Goal: Task Accomplishment & Management: Complete application form

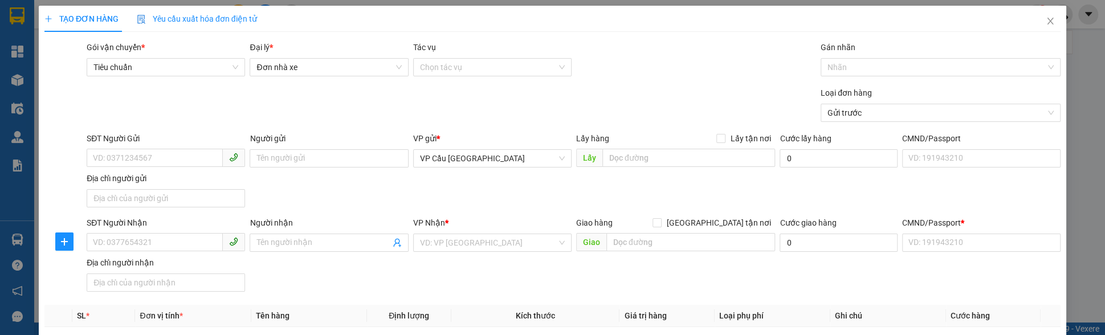
scroll to position [309, 0]
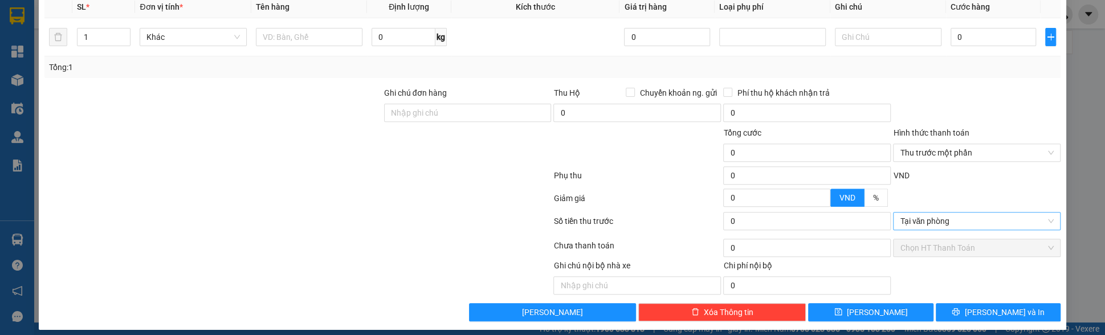
click at [931, 213] on span "Tại văn phòng" at bounding box center [977, 221] width 154 height 17
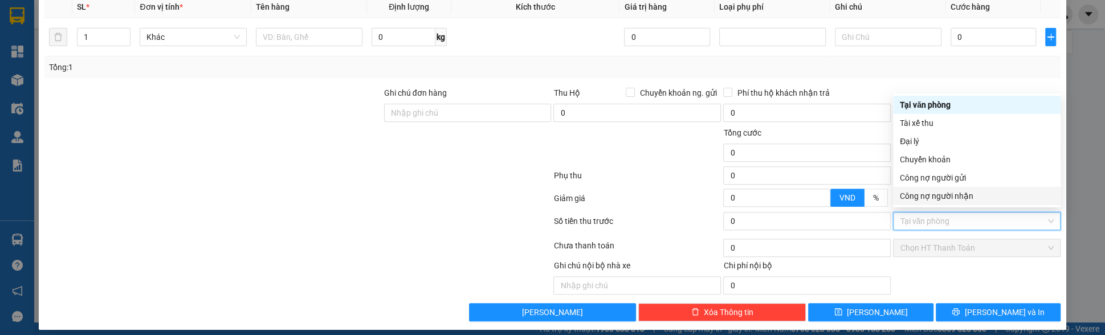
click at [827, 68] on div "Tổng: 1" at bounding box center [552, 67] width 1007 height 13
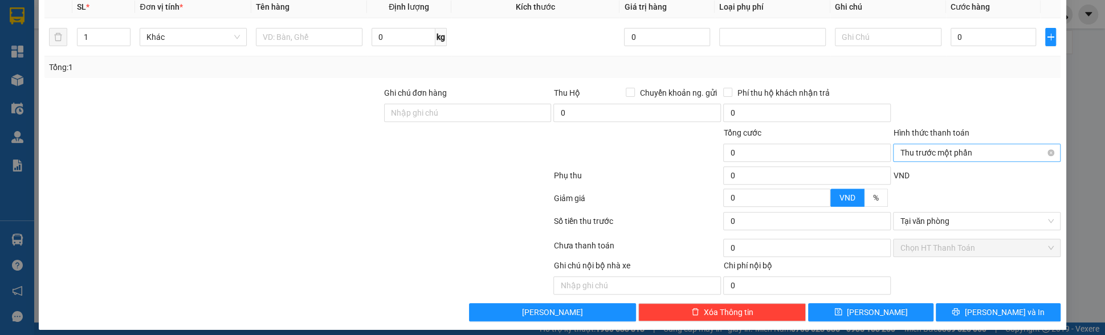
click at [938, 148] on span "Thu trước một phần" at bounding box center [977, 152] width 154 height 17
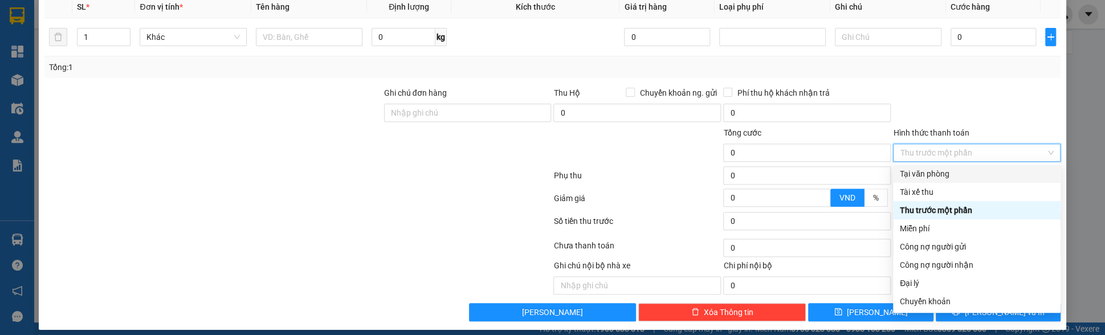
click at [924, 107] on div at bounding box center [977, 107] width 170 height 40
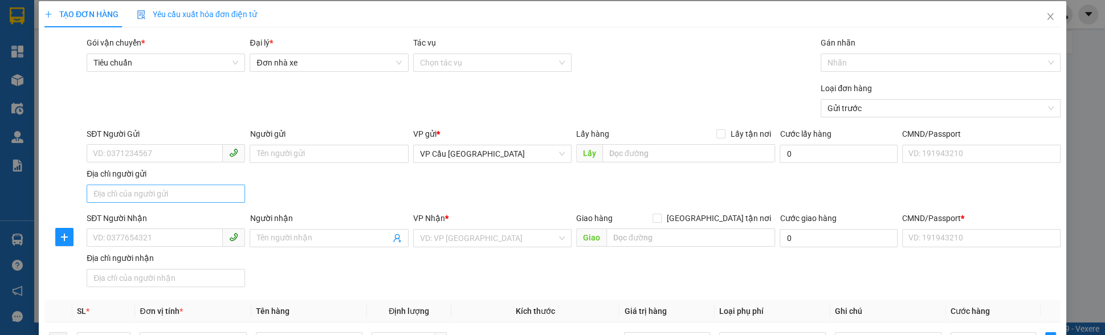
scroll to position [4, 0]
click at [119, 149] on input "SĐT Người Gửi" at bounding box center [155, 154] width 136 height 18
type input "0927328187"
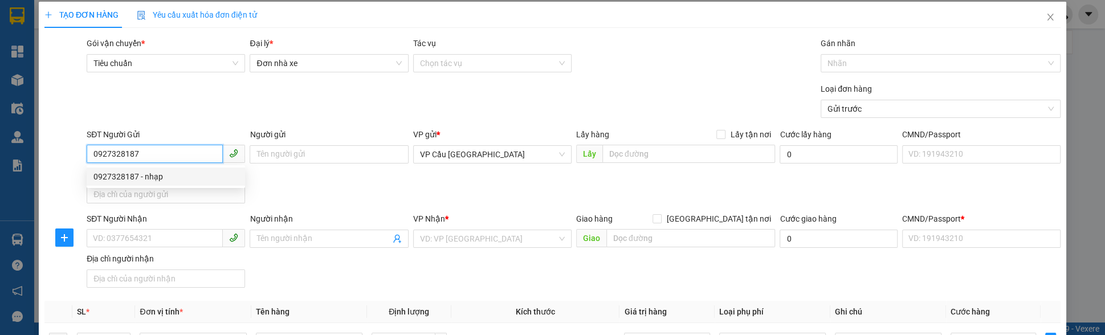
click at [164, 175] on div "0927328187 - nhạp" at bounding box center [165, 176] width 145 height 13
type input "nhạp"
checkbox input "true"
type input "[GEOGRAPHIC_DATA]"
type input "123456789112"
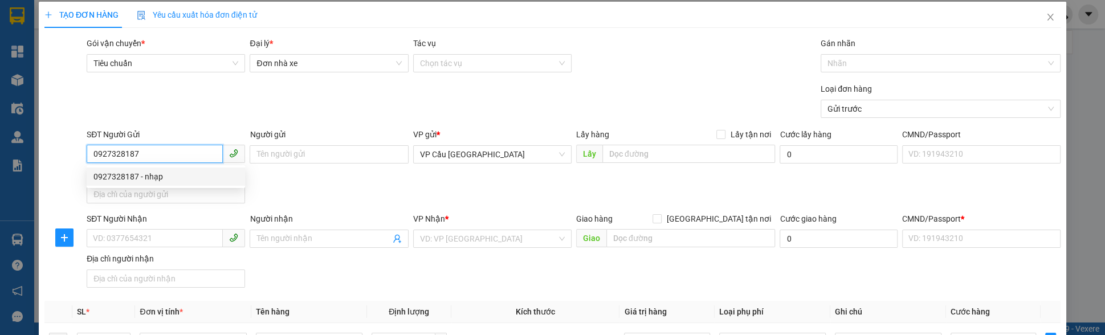
type input "0938096867"
type input "nhap"
type input "chợ thị nghè"
type input "10.000"
type input "123456789456"
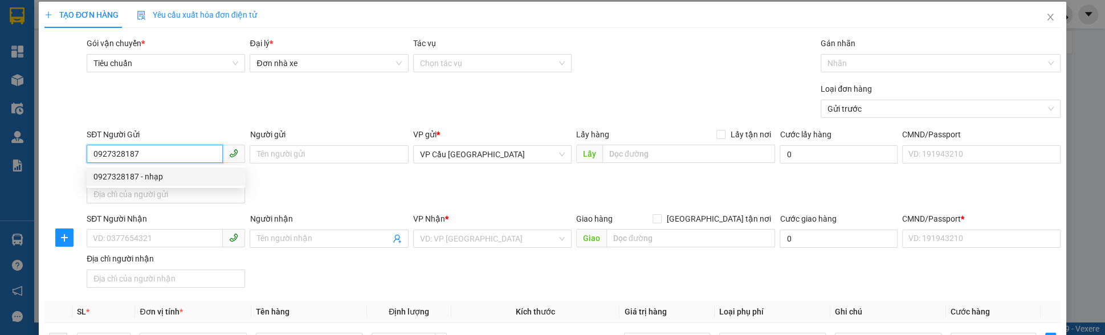
type input "200.000"
type input "15.000"
type input "20.000"
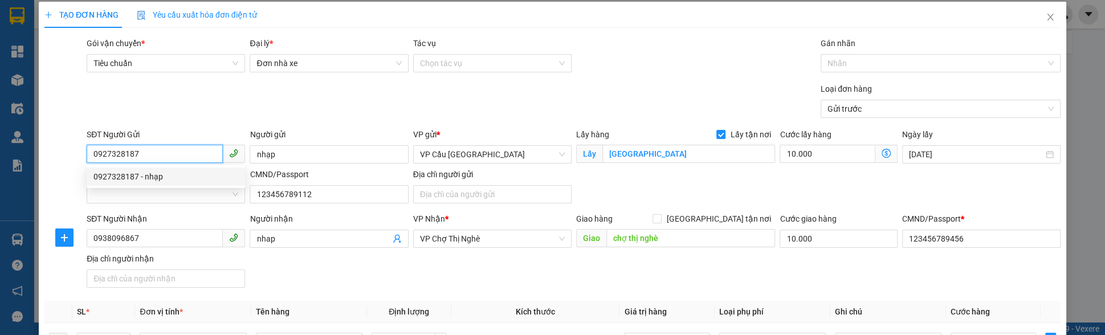
type input "320.000"
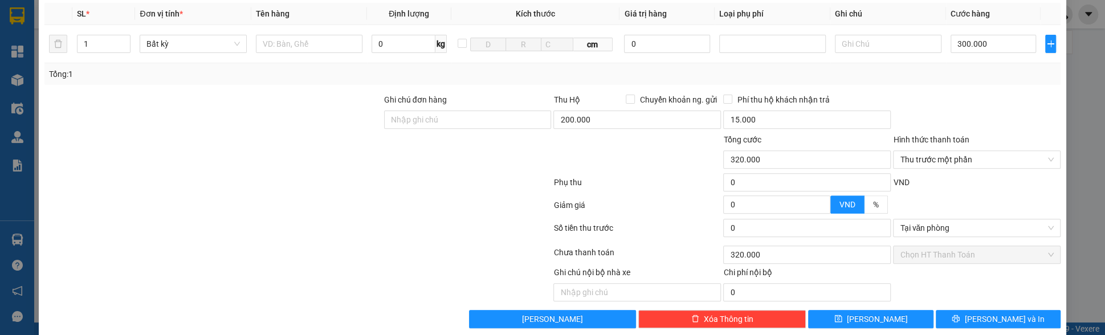
scroll to position [315, 0]
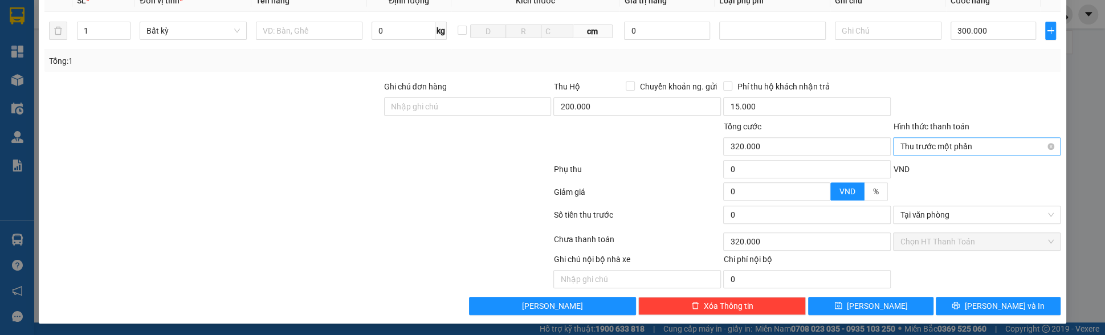
click at [956, 149] on span "Thu trước một phần" at bounding box center [977, 146] width 154 height 17
type input "0927328187"
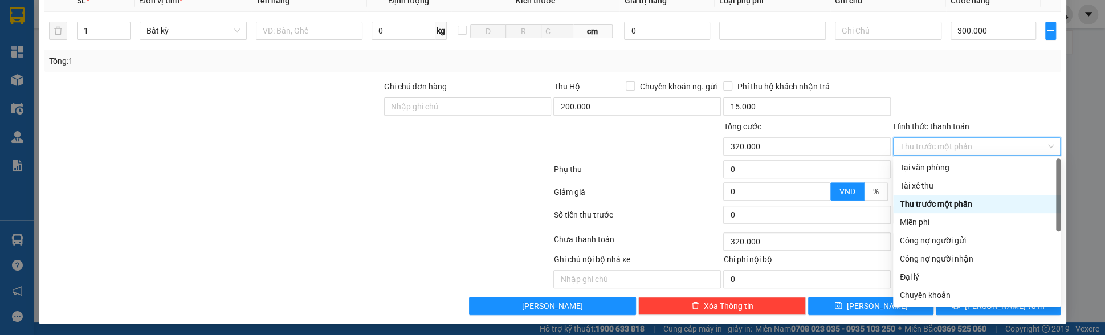
click at [981, 96] on div at bounding box center [977, 100] width 170 height 40
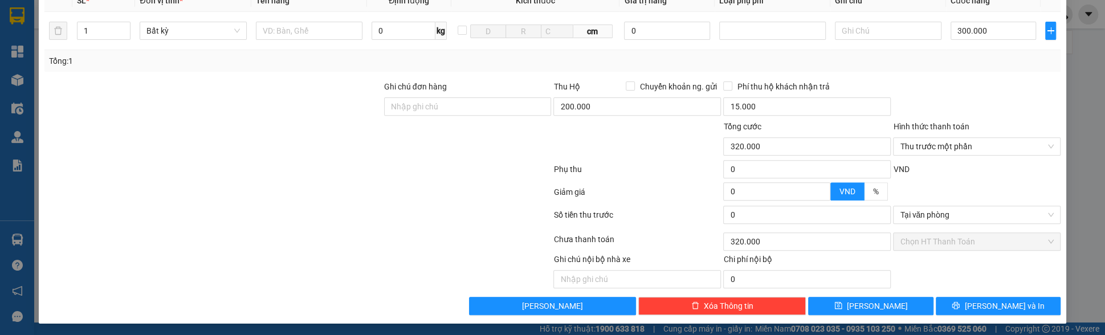
scroll to position [0, 0]
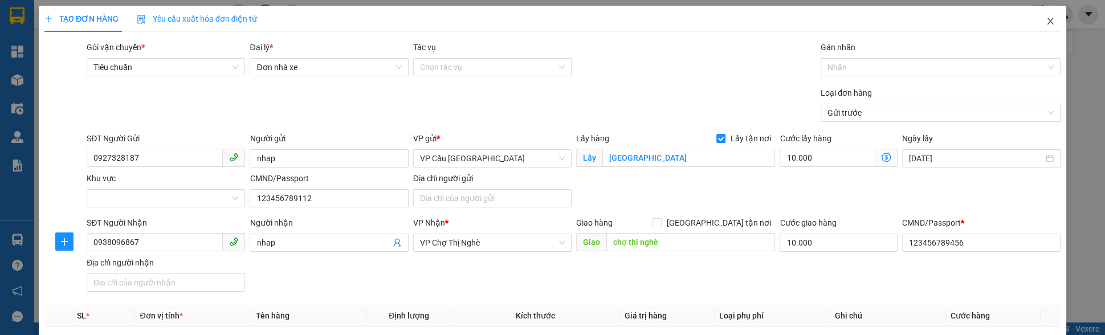
click at [1040, 29] on span "Close" at bounding box center [1051, 22] width 32 height 32
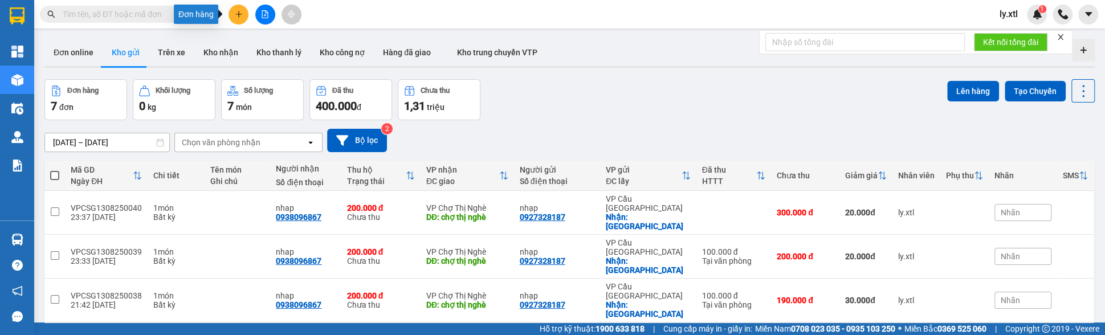
click at [233, 13] on button at bounding box center [239, 15] width 20 height 20
click at [255, 38] on div "Tạo đơn hàng" at bounding box center [278, 43] width 86 height 22
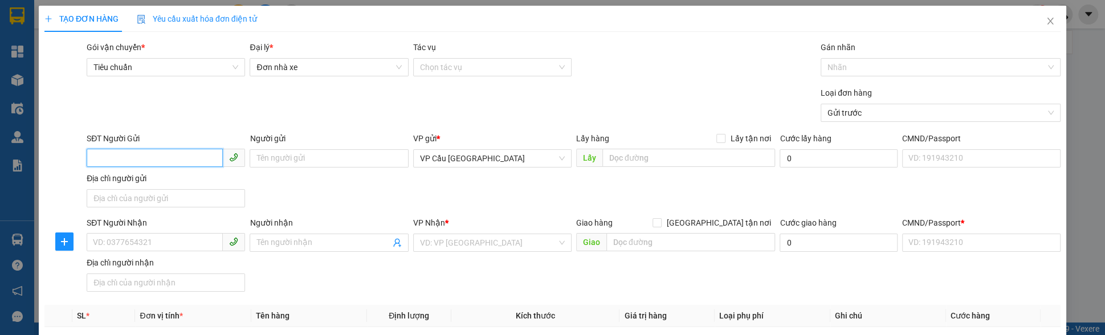
paste input "// Di chuyển tới option thứ 3 rồi Enter await [DOMAIN_NAME]('[GEOGRAPHIC_DATA]'…"
type input "// Di chuyển tới option thứ 3 rồi Enter await [DOMAIN_NAME]('[GEOGRAPHIC_DATA]'…"
click at [185, 173] on div "0927328187 - nhạp" at bounding box center [166, 181] width 158 height 18
type input "0927328187"
type input "nhạp"
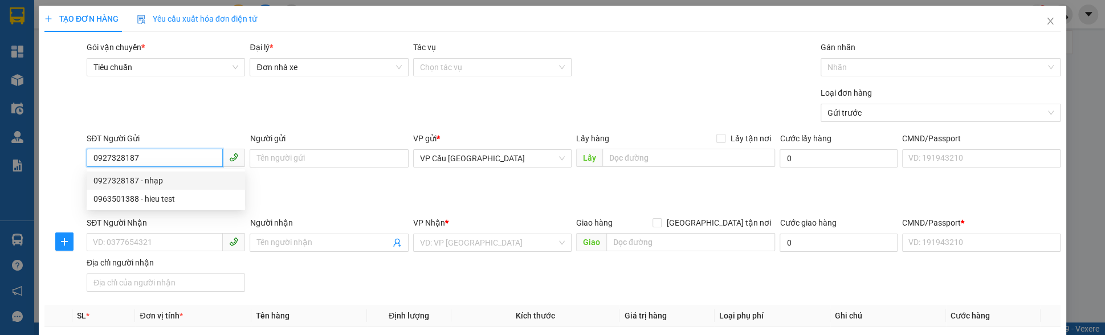
checkbox input "true"
type input "[GEOGRAPHIC_DATA]"
type input "123456789112"
type input "0938096867"
type input "nhap"
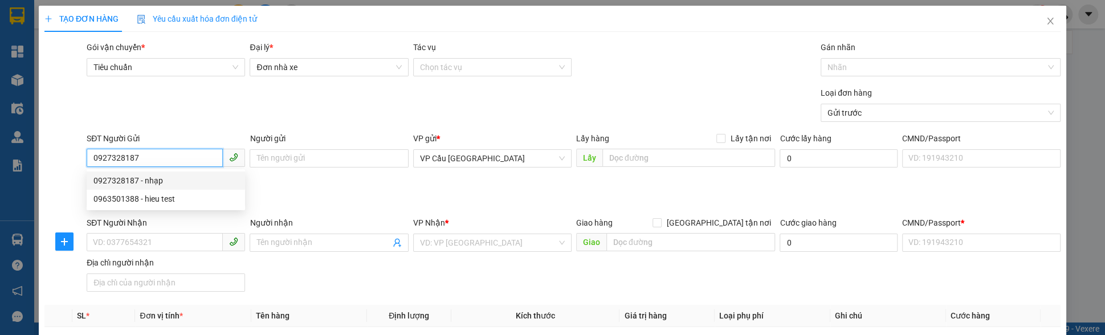
type input "chợ thị nghè"
type input "10.000"
type input "123456789456"
type input "200.000"
type input "15.000"
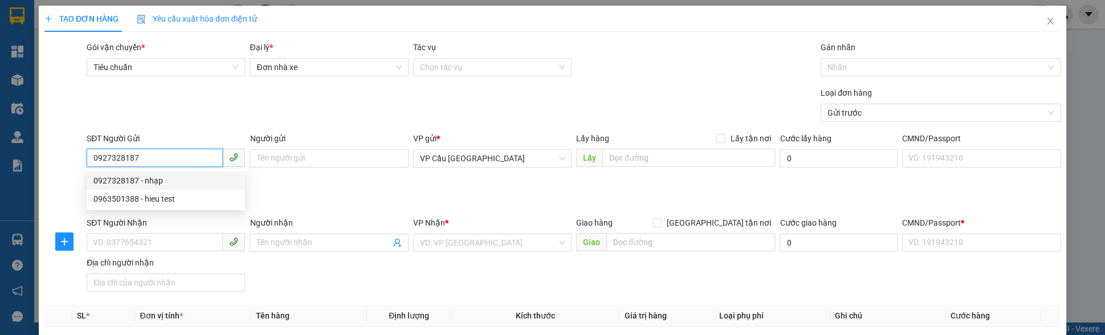
type input "20.000"
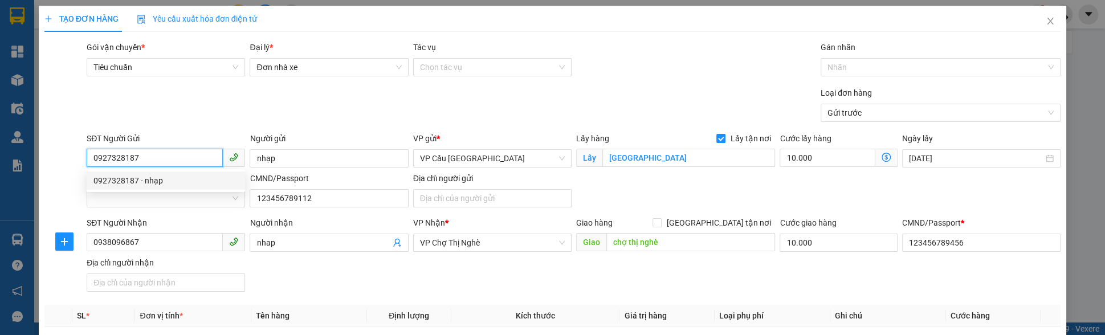
type input "320.000"
click at [187, 161] on input "0927328187" at bounding box center [155, 158] width 136 height 18
click at [185, 159] on input "0927328187" at bounding box center [155, 158] width 136 height 18
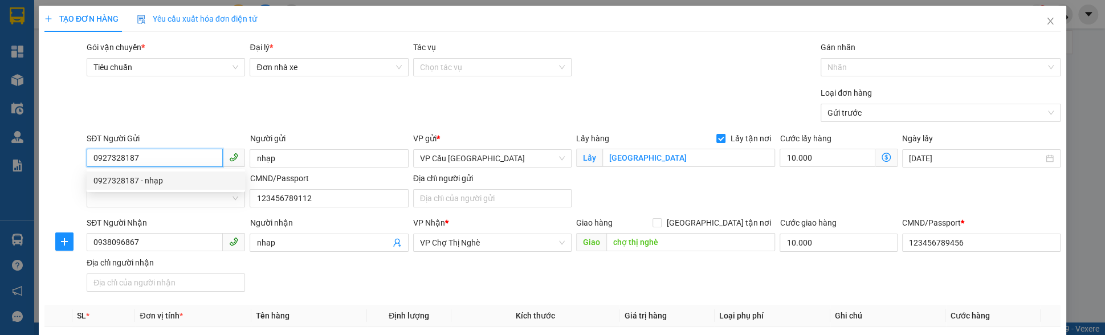
click at [185, 159] on input "0927328187" at bounding box center [155, 158] width 136 height 18
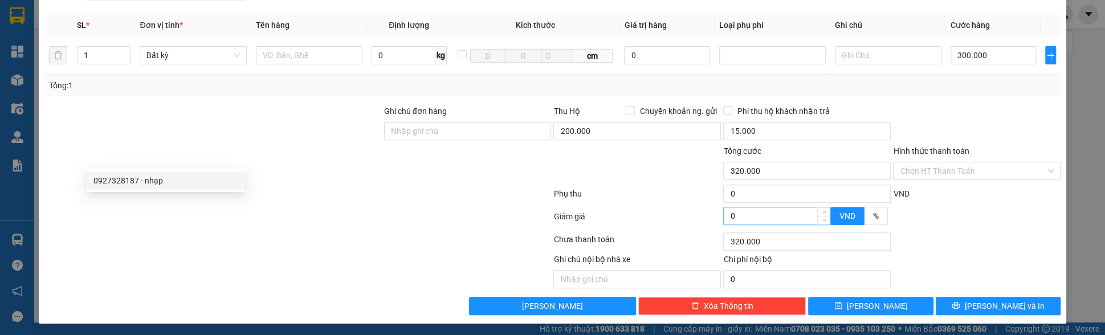
click at [778, 217] on input "0" at bounding box center [777, 216] width 106 height 17
type input "319.999"
type input "1"
type input "319.999"
type input "319.990"
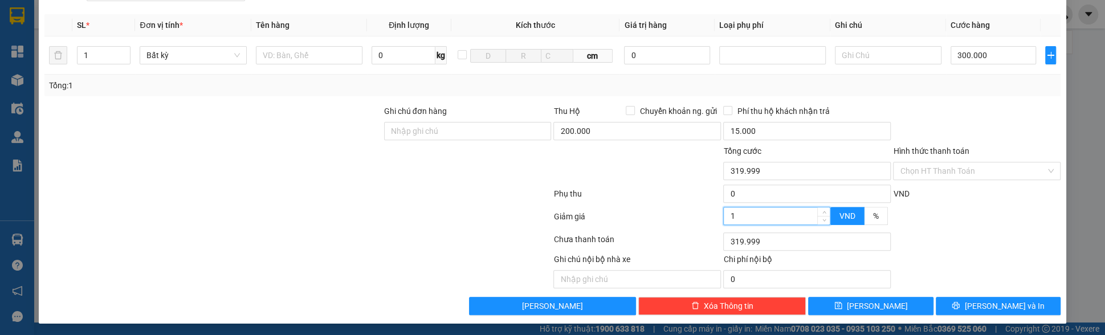
type input "10"
type input "319.990"
type input "10"
type input "310.000"
type input "10.000"
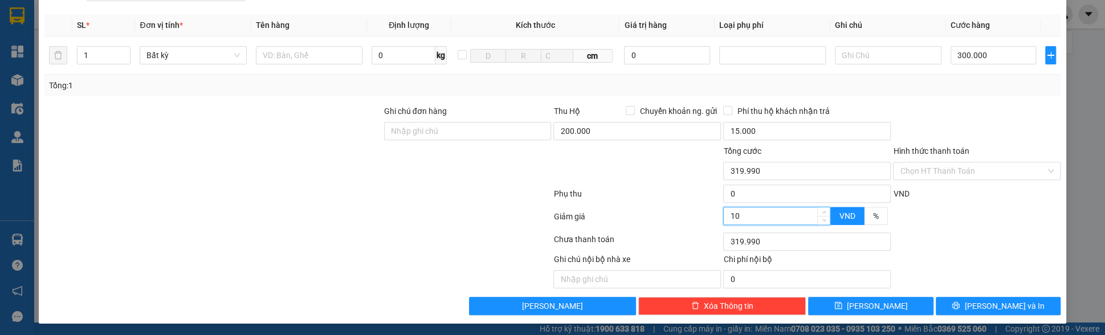
type input "310.000"
click at [583, 213] on div "Giảm giá" at bounding box center [637, 220] width 170 height 20
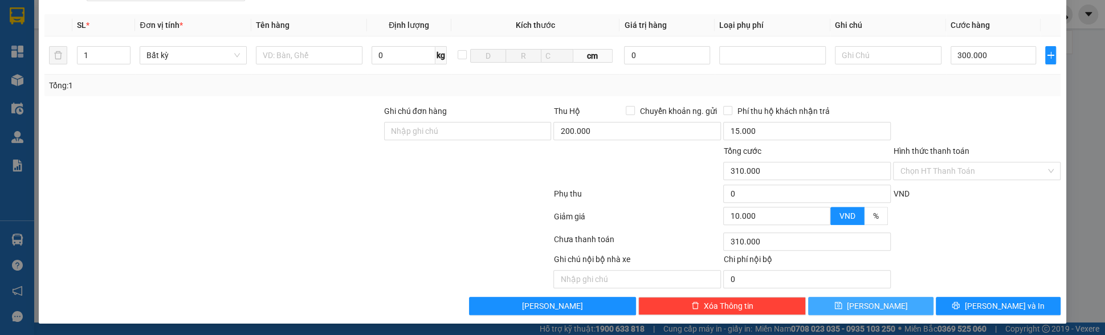
click at [847, 299] on button "[PERSON_NAME]" at bounding box center [870, 306] width 125 height 18
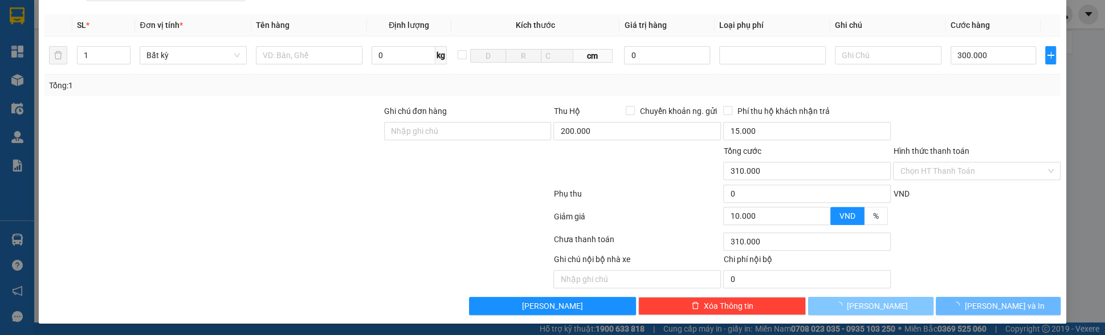
checkbox input "false"
type input "0"
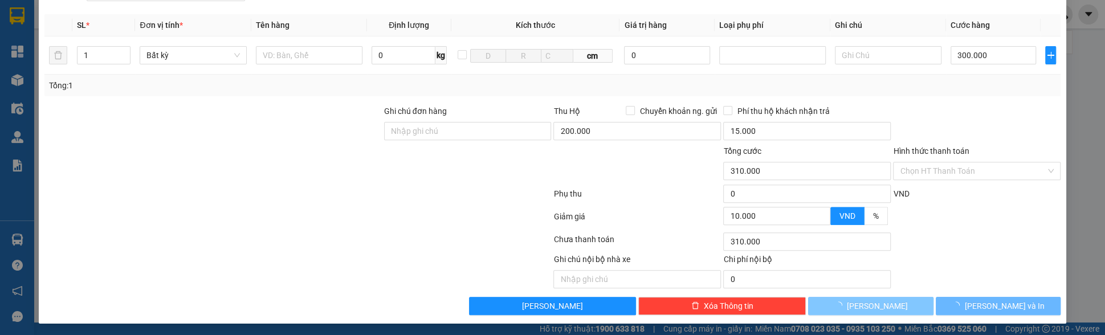
type input "0"
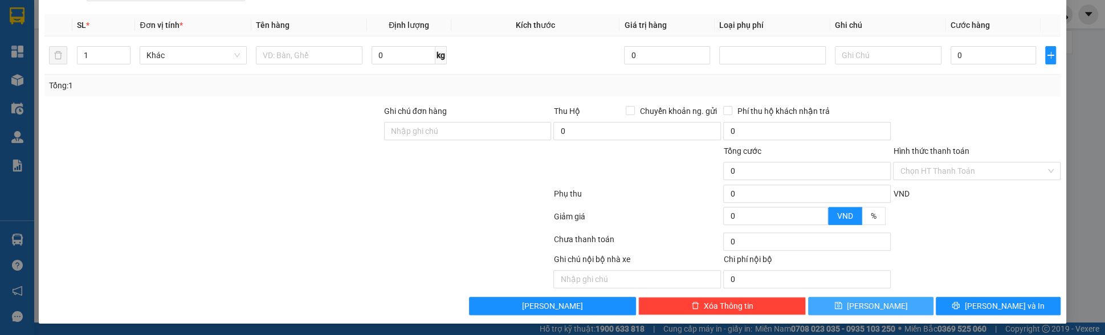
scroll to position [0, 0]
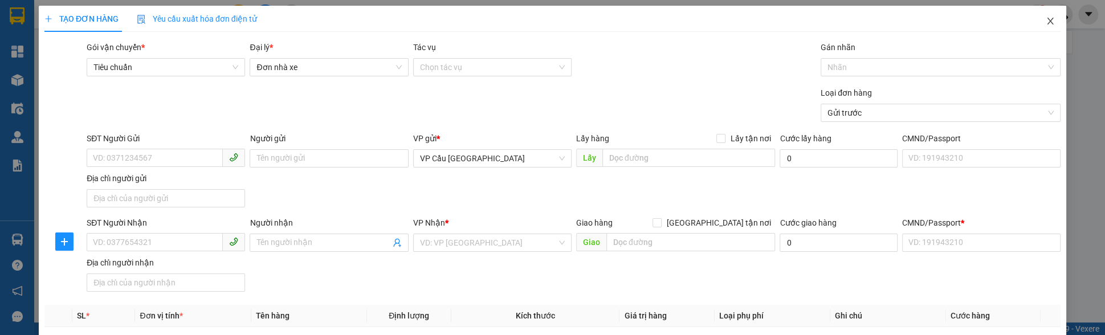
click at [1058, 26] on span "Close" at bounding box center [1051, 22] width 32 height 32
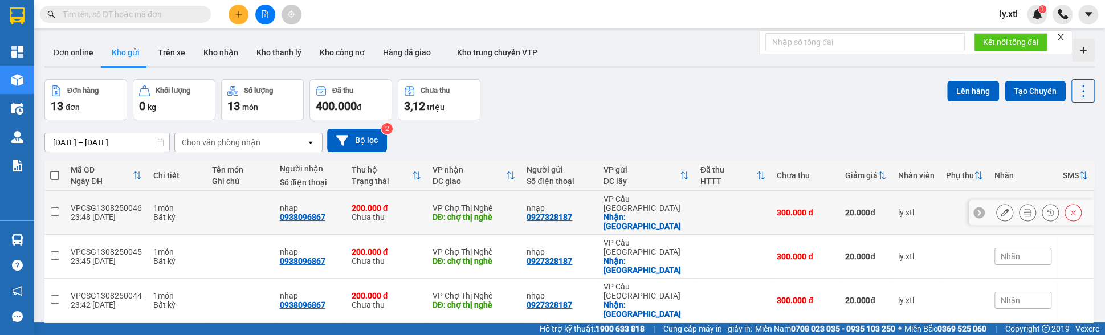
click at [247, 204] on td at bounding box center [240, 213] width 68 height 44
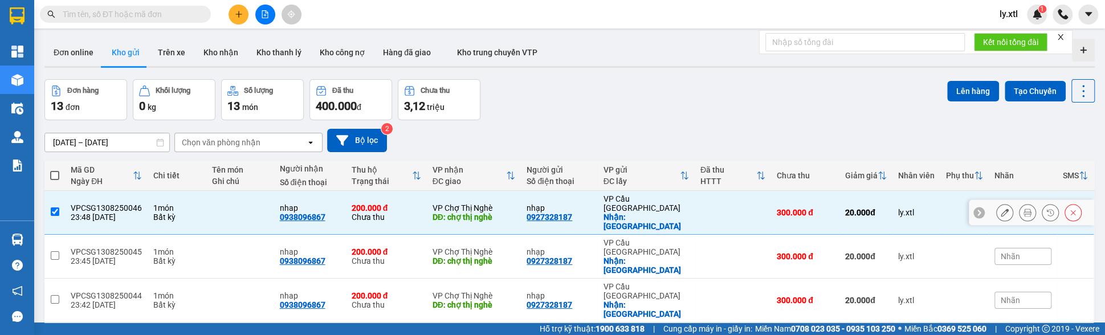
click at [247, 204] on td at bounding box center [240, 213] width 68 height 44
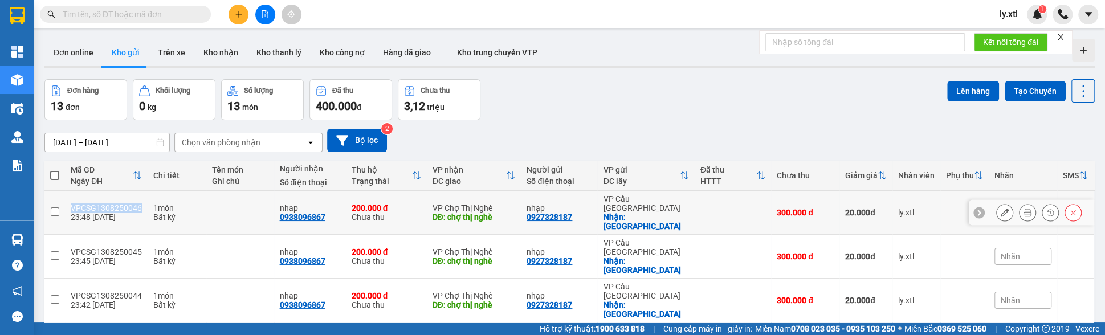
drag, startPoint x: 148, startPoint y: 201, endPoint x: 73, endPoint y: 201, distance: 75.3
click at [73, 201] on td "VPCSG1308250046 23:48 [DATE]" at bounding box center [106, 213] width 83 height 44
checkbox input "true"
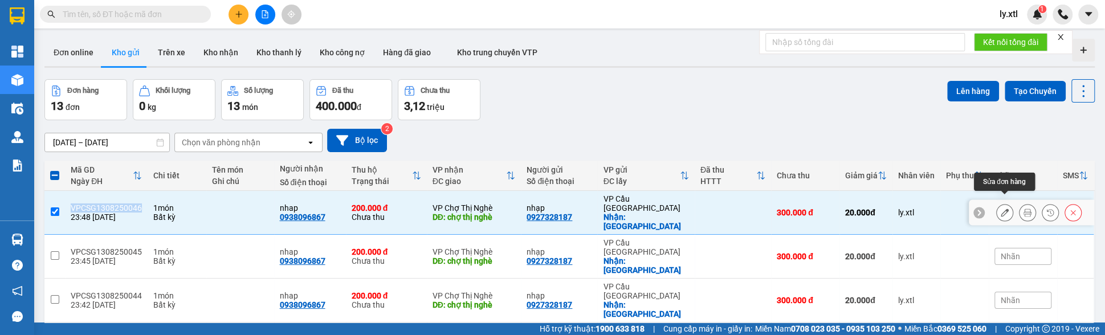
click at [1003, 209] on icon at bounding box center [1005, 213] width 8 height 8
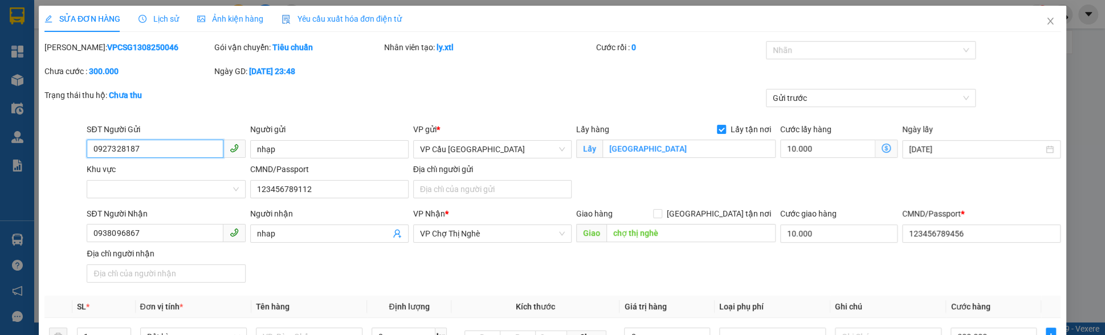
type input "0927328187"
type input "nhạp"
checkbox input "true"
type input "[GEOGRAPHIC_DATA]"
type input "123456789112"
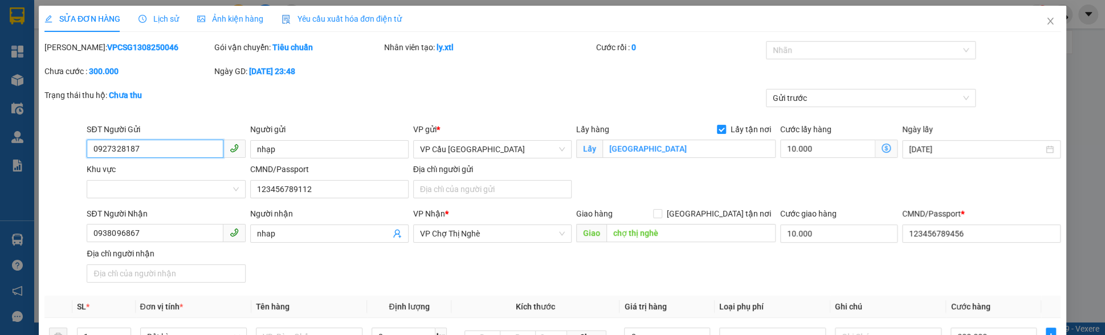
type input "0938096867"
type input "nhap"
type input "chợ thị nghè"
type input "10.000"
type input "123456789456"
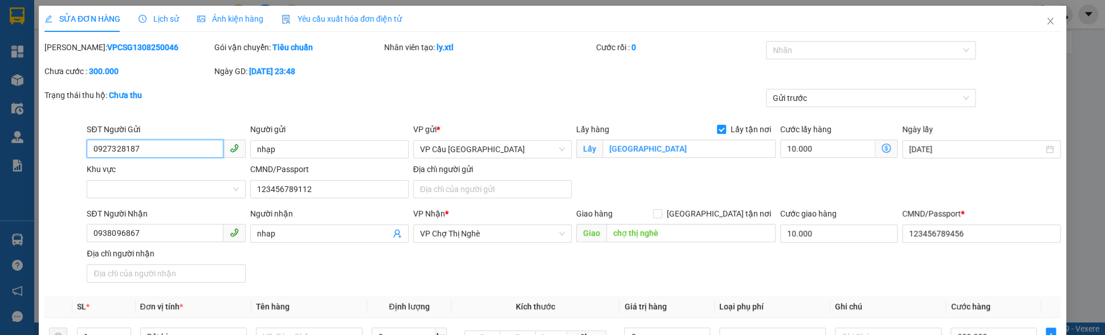
type input "300.000"
type input "20.000"
type input "300.000"
click at [1052, 17] on icon "close" at bounding box center [1050, 21] width 9 height 9
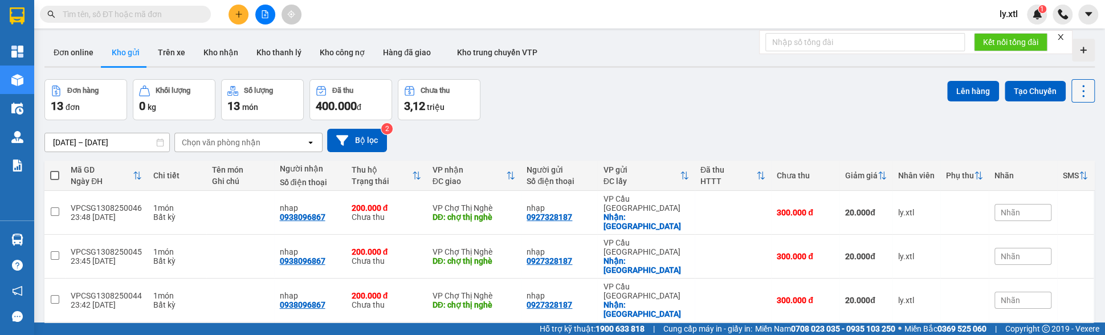
click at [1076, 93] on icon at bounding box center [1084, 91] width 16 height 16
click at [58, 208] on input "checkbox" at bounding box center [55, 212] width 9 height 9
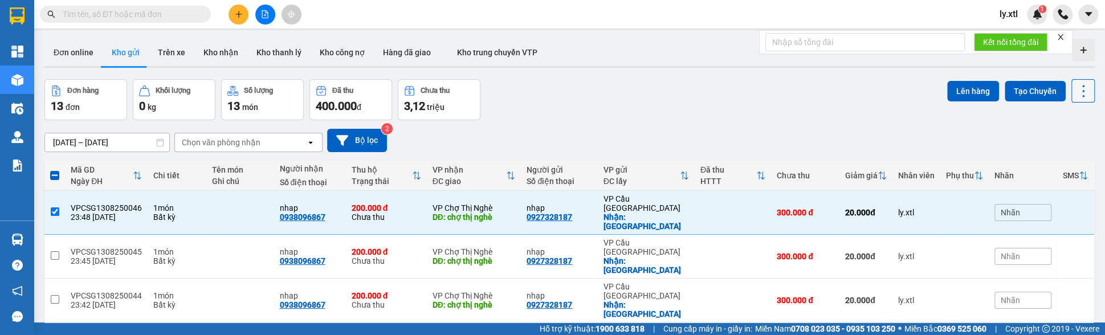
click at [1085, 92] on icon at bounding box center [1084, 91] width 16 height 16
click at [638, 121] on div "[DATE] – [DATE] Press the down arrow key to interact with the calendar and sele…" at bounding box center [569, 140] width 1051 height 40
click at [107, 204] on div "VPCSG1308250046" at bounding box center [106, 208] width 71 height 9
checkbox input "true"
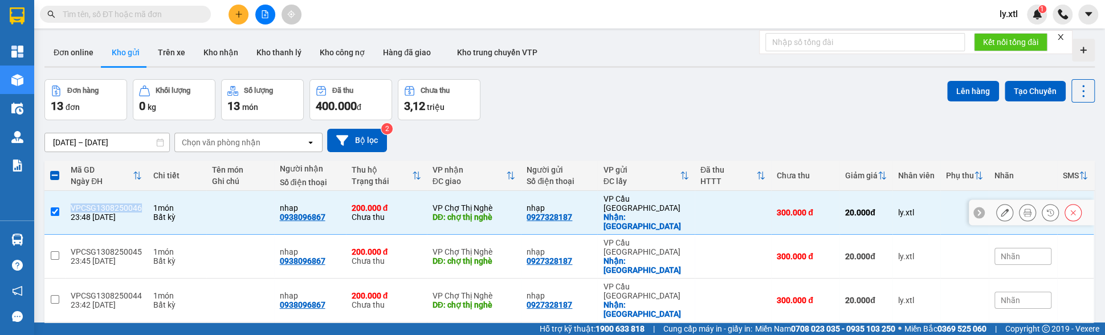
copy div "VPCSG1308250046"
click at [112, 20] on input "text" at bounding box center [130, 14] width 135 height 13
paste input "VPCSG1308250046"
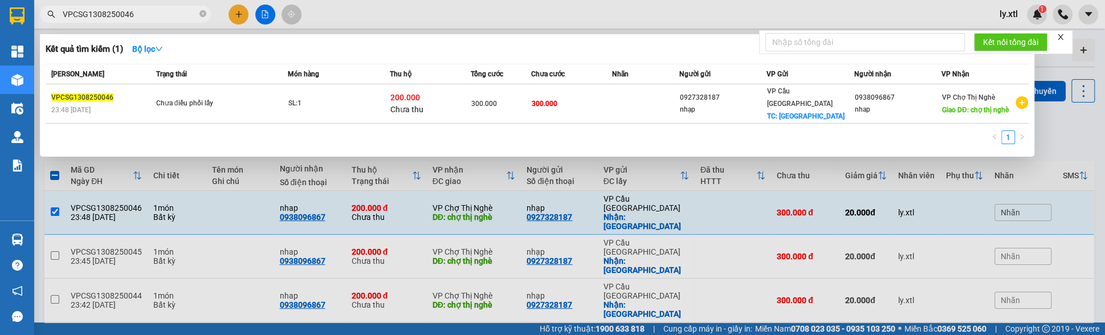
type input "VPCSG1308250046"
click at [726, 17] on div at bounding box center [552, 167] width 1105 height 335
